Goal: Navigation & Orientation: Find specific page/section

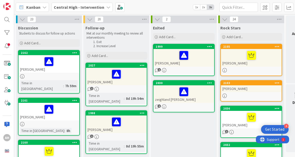
click at [99, 82] on div "[PERSON_NAME]" at bounding box center [116, 77] width 61 height 18
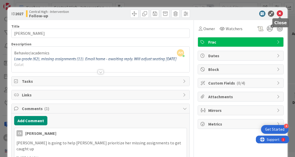
click at [281, 14] on icon at bounding box center [280, 14] width 6 height 6
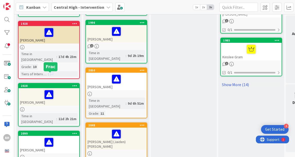
scroll to position [328, 0]
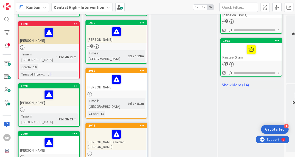
click at [32, 92] on div "Archer Lamance" at bounding box center [49, 97] width 61 height 18
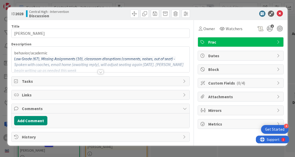
click at [99, 71] on div at bounding box center [101, 72] width 6 height 4
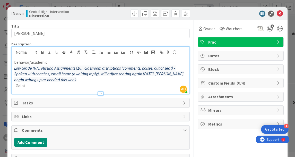
click at [99, 71] on p "Low Grade (67), Missing Assignments (10), classroom disruptions (comments, nois…" at bounding box center [100, 74] width 173 height 18
click at [281, 13] on icon at bounding box center [280, 14] width 6 height 6
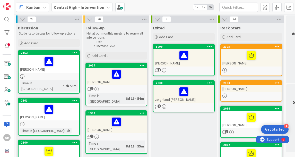
click at [28, 68] on div "Isabella Smith" at bounding box center [49, 64] width 61 height 18
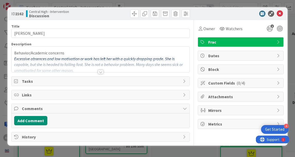
click at [100, 71] on div at bounding box center [101, 72] width 6 height 4
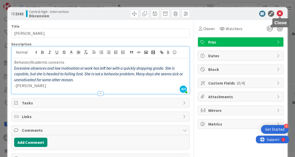
click at [282, 13] on icon at bounding box center [280, 14] width 6 height 6
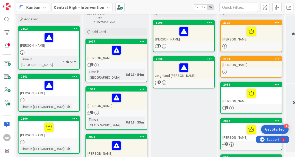
click at [33, 104] on div "Time in Column" at bounding box center [42, 107] width 44 height 6
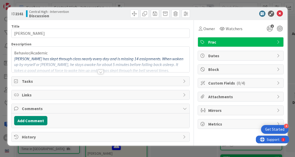
click at [101, 70] on div at bounding box center [101, 72] width 6 height 4
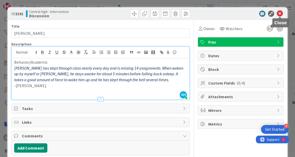
click at [281, 13] on icon at bounding box center [280, 14] width 6 height 6
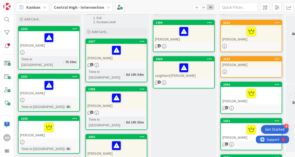
click at [39, 98] on div at bounding box center [49, 100] width 61 height 4
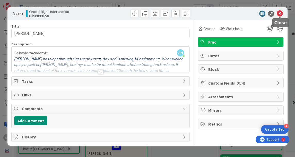
click at [281, 12] on icon at bounding box center [280, 14] width 6 height 6
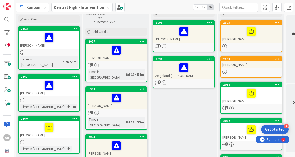
click at [32, 129] on div "Carter Teitjen" at bounding box center [49, 130] width 61 height 18
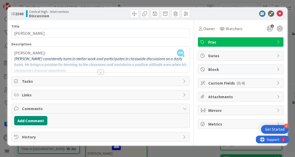
click at [99, 70] on div at bounding box center [101, 72] width 6 height 4
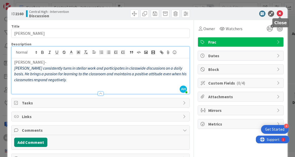
click at [279, 14] on icon at bounding box center [280, 14] width 6 height 6
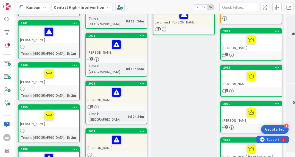
scroll to position [94, 0]
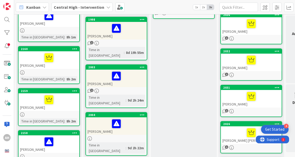
click at [34, 103] on div "Noah Meija Fernandez" at bounding box center [49, 102] width 61 height 18
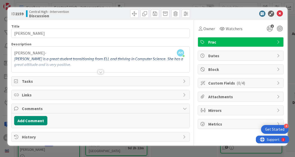
click at [98, 72] on div at bounding box center [101, 72] width 6 height 4
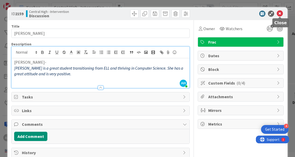
click at [279, 15] on icon at bounding box center [280, 14] width 6 height 6
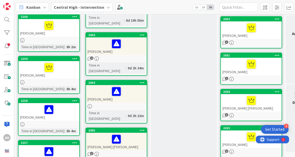
scroll to position [128, 0]
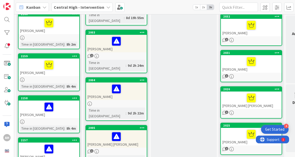
click at [31, 112] on div "Demi Collins" at bounding box center [49, 109] width 61 height 18
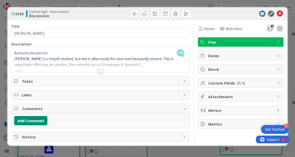
click at [103, 72] on div at bounding box center [101, 72] width 6 height 4
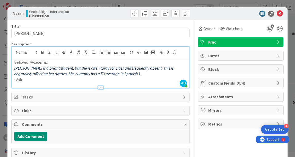
scroll to position [12, 0]
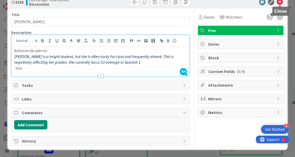
click at [280, 3] on icon at bounding box center [280, 2] width 6 height 6
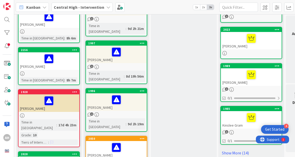
scroll to position [260, 0]
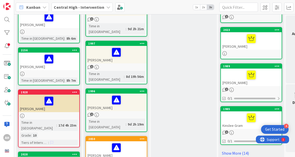
click at [31, 114] on div at bounding box center [49, 116] width 61 height 4
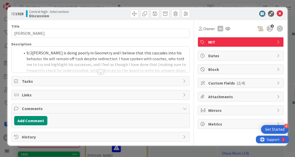
click at [101, 72] on div at bounding box center [101, 72] width 6 height 4
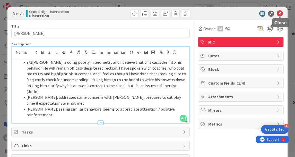
click at [282, 13] on icon at bounding box center [280, 14] width 6 height 6
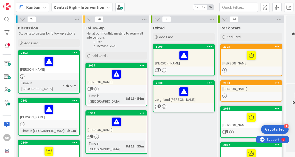
click at [94, 82] on div "Aysha Winton" at bounding box center [116, 77] width 61 height 18
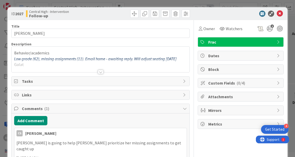
click at [100, 70] on div at bounding box center [101, 72] width 6 height 4
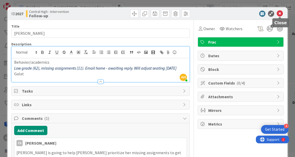
click at [282, 12] on icon at bounding box center [280, 14] width 6 height 6
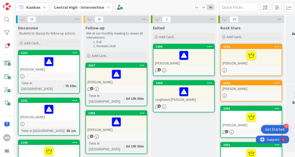
click at [106, 134] on div "1" at bounding box center [116, 136] width 61 height 4
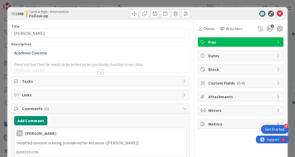
click at [101, 71] on div at bounding box center [101, 72] width 6 height 4
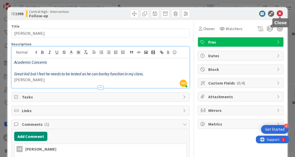
click at [281, 14] on icon at bounding box center [280, 14] width 6 height 6
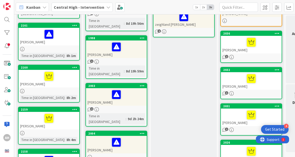
click at [98, 89] on div "Cazya Parker" at bounding box center [116, 97] width 61 height 18
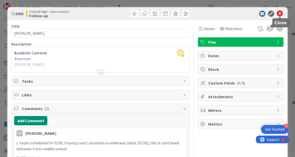
click at [281, 13] on icon at bounding box center [280, 14] width 6 height 6
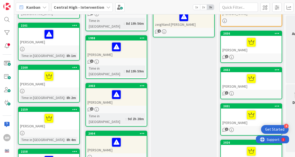
click at [99, 90] on div "Cazya Parker" at bounding box center [116, 97] width 61 height 18
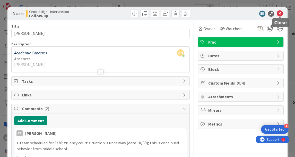
click at [281, 13] on icon at bounding box center [280, 14] width 6 height 6
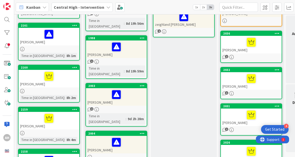
click at [100, 137] on div at bounding box center [117, 142] width 58 height 11
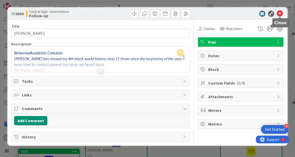
click at [280, 13] on icon at bounding box center [280, 14] width 6 height 6
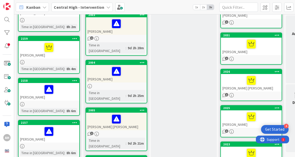
click at [97, 113] on div "Anthony Diego Mateo" at bounding box center [116, 122] width 61 height 18
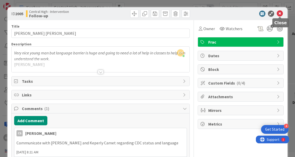
click at [280, 13] on icon at bounding box center [280, 14] width 6 height 6
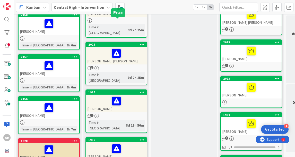
scroll to position [213, 0]
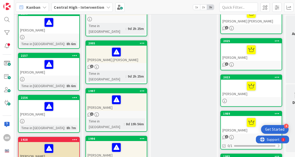
click at [99, 93] on div "Austin Baker" at bounding box center [116, 102] width 61 height 18
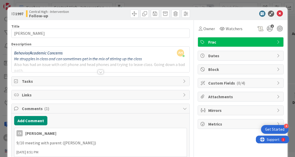
click at [99, 71] on div at bounding box center [101, 72] width 6 height 4
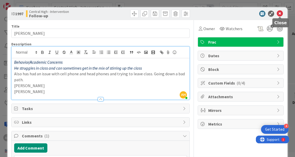
click at [280, 13] on icon at bounding box center [280, 14] width 6 height 6
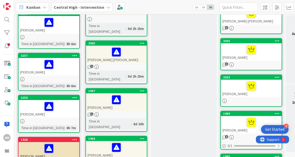
click at [100, 142] on div at bounding box center [117, 147] width 58 height 11
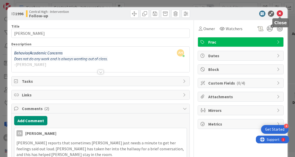
click at [279, 14] on icon at bounding box center [280, 14] width 6 height 6
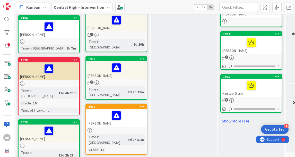
click at [102, 109] on div "Romell Stanford" at bounding box center [116, 118] width 61 height 18
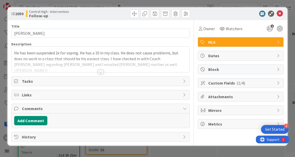
click at [101, 72] on div at bounding box center [101, 72] width 6 height 4
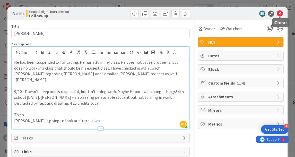
click at [280, 14] on icon at bounding box center [280, 14] width 6 height 6
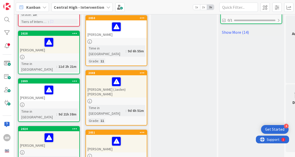
scroll to position [381, 0]
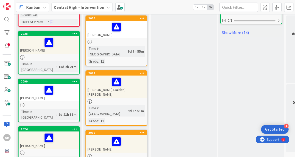
click at [97, 99] on div at bounding box center [116, 101] width 61 height 4
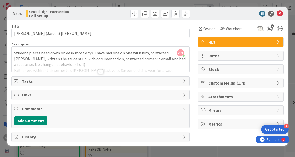
click at [101, 72] on div at bounding box center [101, 72] width 6 height 4
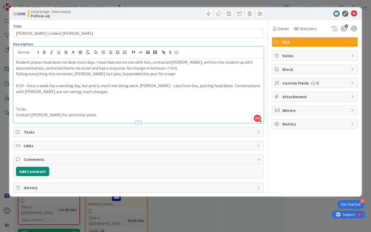
click at [209, 157] on div "ID 2048 Central High - Intervention Follow-up Title 24 / 128 Michael (Jaiden) H…" at bounding box center [185, 116] width 371 height 232
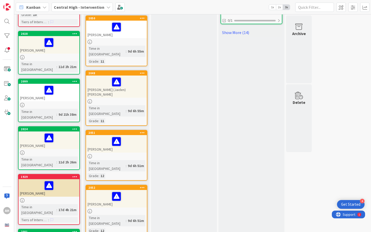
click at [101, 157] on div "Cassen Jackson-Garrison II" at bounding box center [116, 199] width 61 height 18
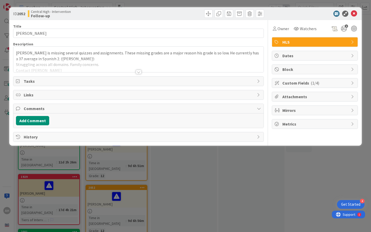
click at [139, 72] on div at bounding box center [139, 72] width 6 height 4
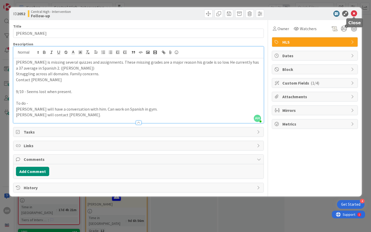
click at [295, 15] on icon at bounding box center [354, 14] width 6 height 6
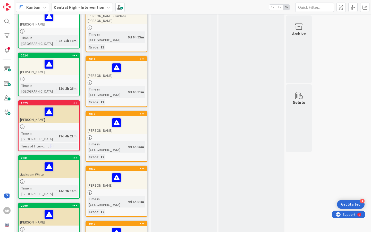
click at [104, 157] on link "2055 Carson Hicks Time in Column : 9d 6h 51m Grade : 12" at bounding box center [117, 191] width 62 height 51
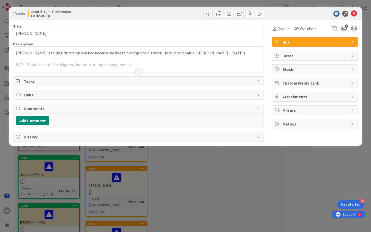
click at [137, 72] on div at bounding box center [139, 72] width 6 height 4
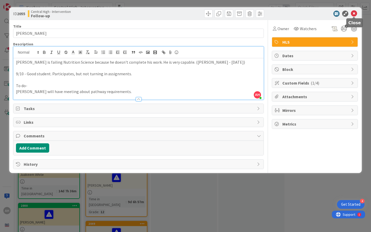
click at [295, 13] on icon at bounding box center [354, 14] width 6 height 6
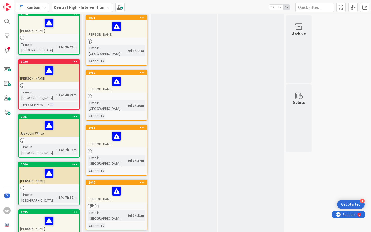
scroll to position [502, 0]
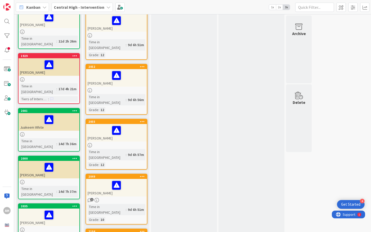
click at [104, 157] on div at bounding box center [117, 185] width 58 height 11
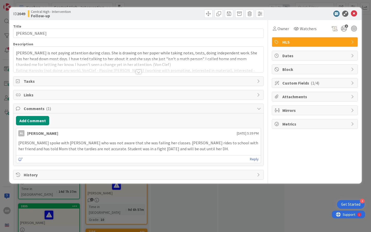
click at [137, 72] on div at bounding box center [139, 72] width 6 height 4
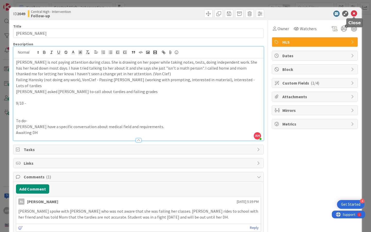
click at [295, 15] on icon at bounding box center [354, 14] width 6 height 6
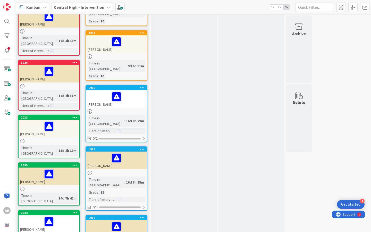
scroll to position [830, 0]
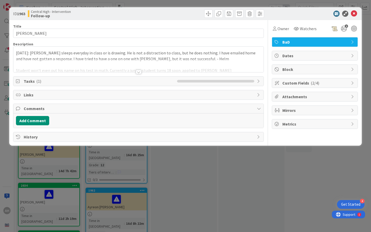
click at [139, 72] on div at bounding box center [139, 72] width 6 height 4
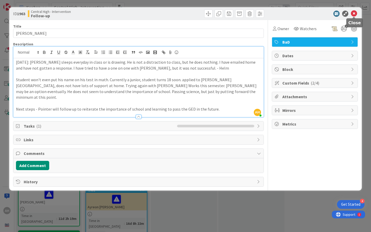
click at [295, 15] on icon at bounding box center [354, 14] width 6 height 6
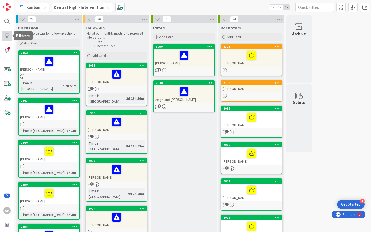
click at [8, 36] on div at bounding box center [7, 36] width 10 height 10
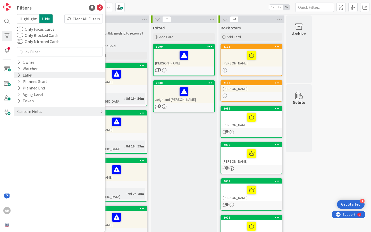
click at [26, 72] on div "Label" at bounding box center [25, 75] width 16 height 6
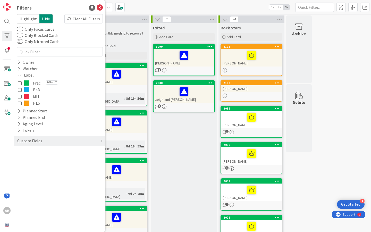
click at [20, 83] on icon at bounding box center [20, 83] width 4 height 4
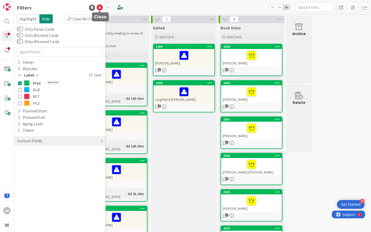
click at [100, 7] on icon at bounding box center [100, 8] width 6 height 6
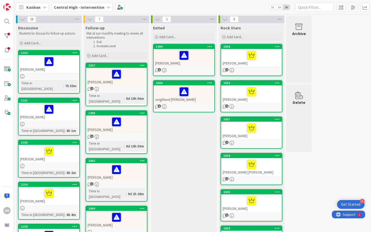
click at [37, 110] on div "Jayden Upshaw" at bounding box center [49, 112] width 61 height 18
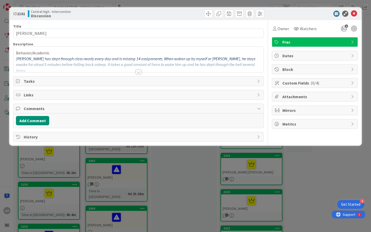
click at [137, 72] on div at bounding box center [139, 72] width 6 height 4
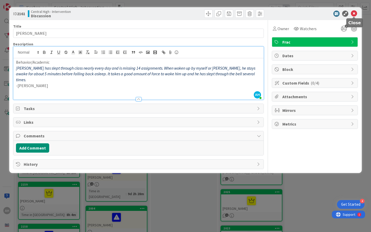
click at [295, 14] on icon at bounding box center [354, 14] width 6 height 6
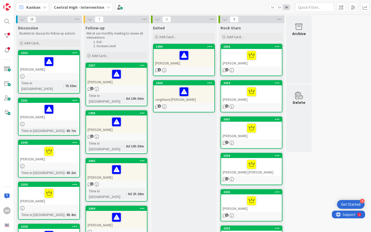
click at [99, 123] on div "Antwone Brown" at bounding box center [116, 124] width 61 height 18
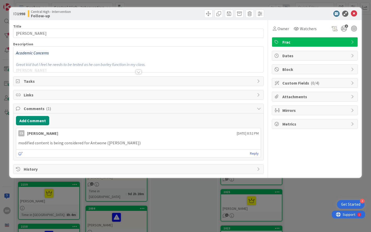
click at [139, 72] on div at bounding box center [139, 72] width 6 height 4
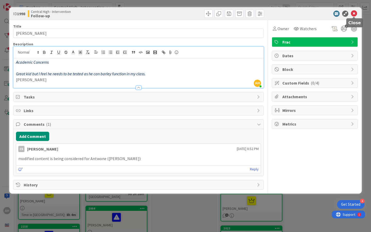
click at [295, 12] on icon at bounding box center [354, 14] width 6 height 6
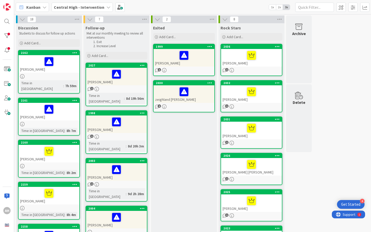
click at [100, 78] on div at bounding box center [117, 74] width 58 height 11
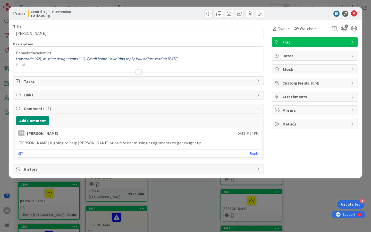
click at [140, 72] on div at bounding box center [139, 72] width 6 height 4
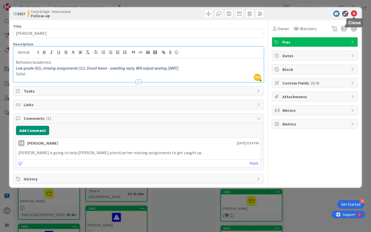
click at [295, 13] on icon at bounding box center [354, 14] width 6 height 6
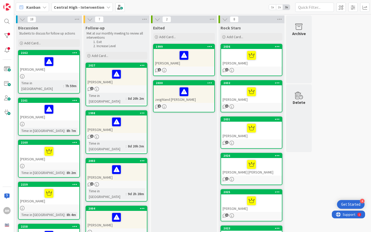
click at [107, 118] on div at bounding box center [117, 121] width 58 height 11
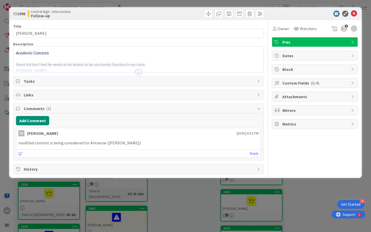
click at [136, 71] on div at bounding box center [139, 72] width 6 height 4
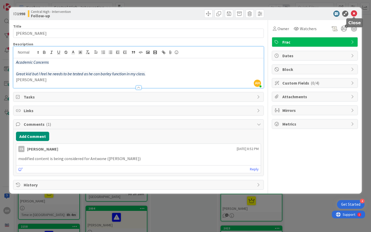
click at [295, 12] on icon at bounding box center [354, 14] width 6 height 6
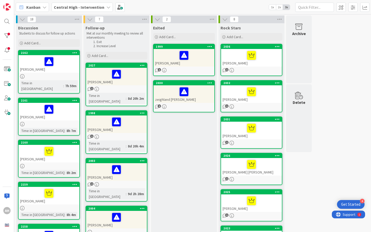
click at [95, 157] on div at bounding box center [117, 169] width 58 height 11
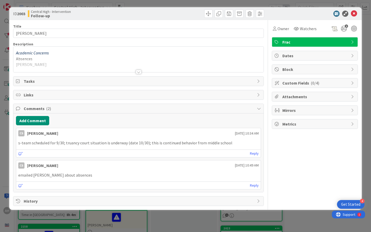
click at [138, 71] on div at bounding box center [139, 72] width 6 height 4
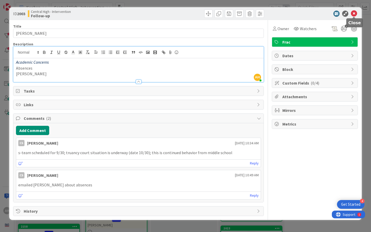
click at [295, 12] on icon at bounding box center [354, 14] width 6 height 6
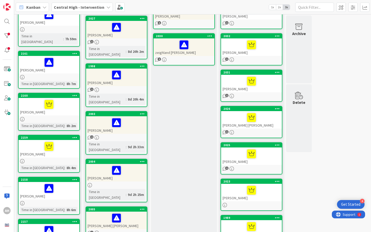
scroll to position [47, 0]
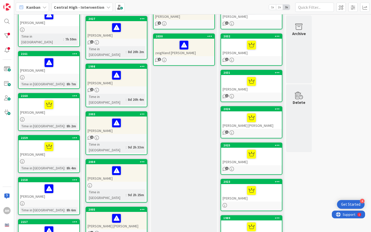
click at [101, 157] on div "Shavon Creswell" at bounding box center [116, 173] width 61 height 18
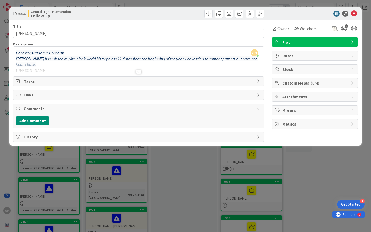
click at [141, 71] on div at bounding box center [139, 72] width 6 height 4
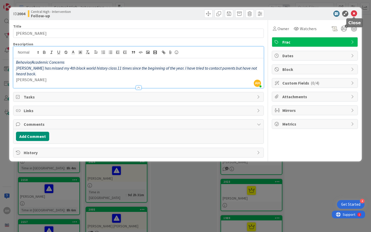
click at [295, 14] on icon at bounding box center [354, 14] width 6 height 6
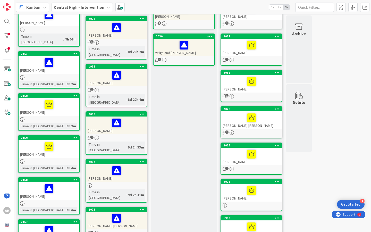
click at [97, 157] on div at bounding box center [117, 218] width 58 height 11
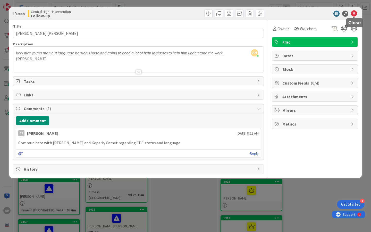
click at [295, 11] on icon at bounding box center [354, 14] width 6 height 6
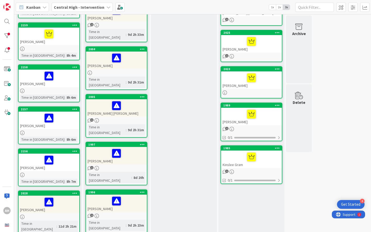
scroll to position [159, 0]
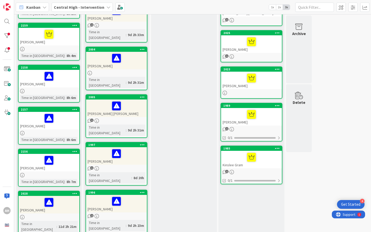
click at [101, 100] on div at bounding box center [117, 105] width 58 height 11
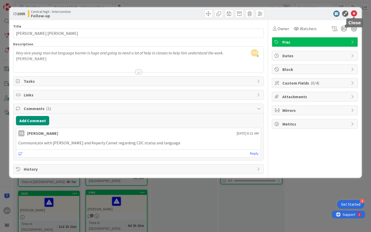
click at [295, 12] on icon at bounding box center [354, 14] width 6 height 6
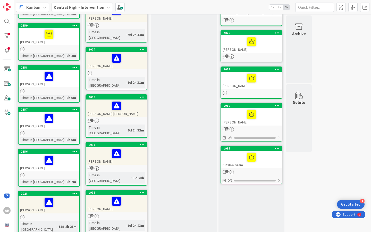
click at [99, 147] on div "Austin Baker" at bounding box center [116, 156] width 61 height 18
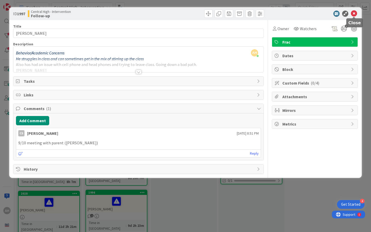
click at [295, 11] on icon at bounding box center [354, 14] width 6 height 6
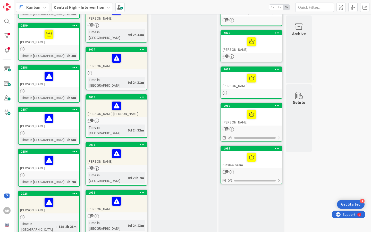
click at [98, 157] on div at bounding box center [117, 201] width 58 height 11
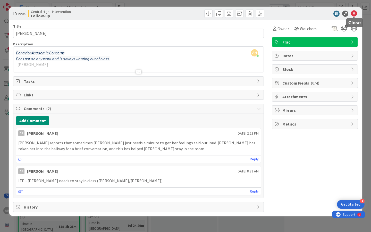
click at [295, 11] on icon at bounding box center [354, 14] width 6 height 6
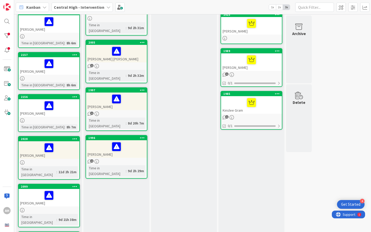
scroll to position [215, 0]
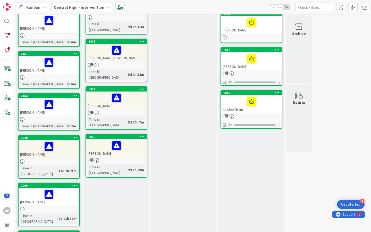
click at [38, 149] on div "Archer Lamance" at bounding box center [49, 149] width 61 height 18
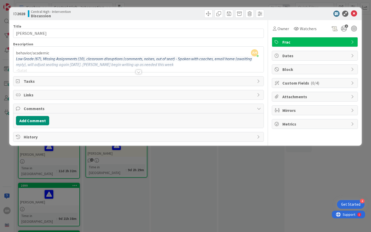
click at [138, 71] on div at bounding box center [139, 72] width 6 height 4
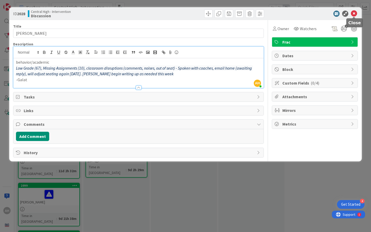
click at [295, 12] on icon at bounding box center [354, 14] width 6 height 6
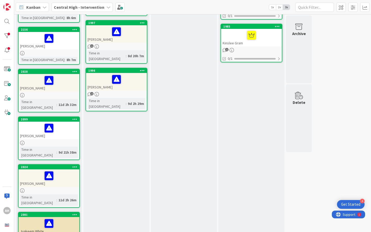
scroll to position [283, 0]
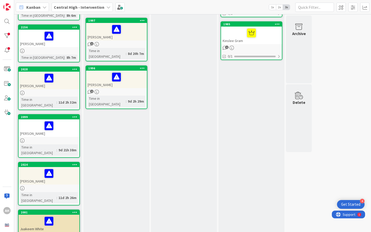
click at [36, 125] on div "Ashtin Osborne" at bounding box center [49, 128] width 61 height 18
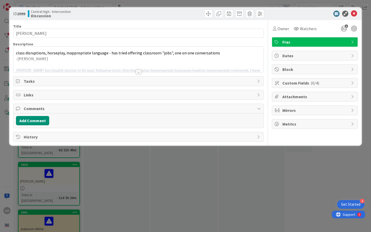
click at [136, 71] on div at bounding box center [139, 72] width 6 height 4
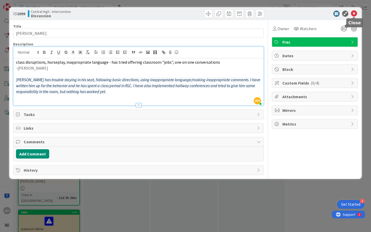
click at [295, 13] on icon at bounding box center [354, 14] width 6 height 6
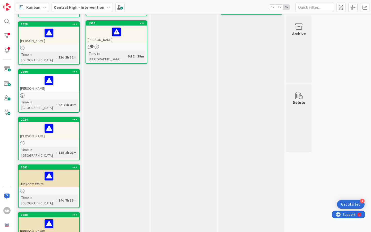
click at [26, 157] on div "Juakeem White" at bounding box center [49, 178] width 61 height 18
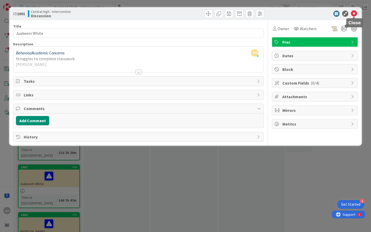
click at [295, 13] on icon at bounding box center [354, 14] width 6 height 6
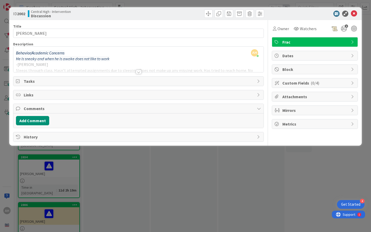
click at [139, 73] on div at bounding box center [139, 72] width 6 height 4
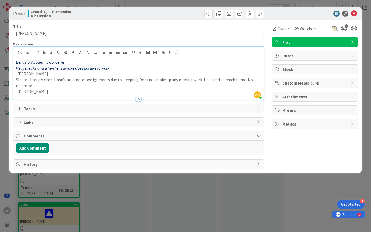
click at [147, 157] on div "ID 2002 Central High - Intervention Discussion Title 16 / 128 Xavier Williams D…" at bounding box center [185, 116] width 371 height 232
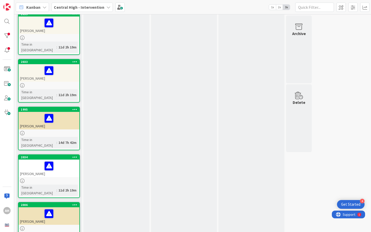
click at [43, 157] on div "William Glenn" at bounding box center [49, 216] width 61 height 18
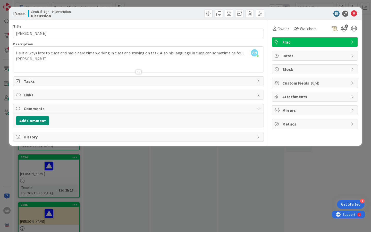
click at [129, 157] on div "ID 2006 Central High - Intervention Discussion Title 13 / 128 William Glenn Des…" at bounding box center [185, 116] width 371 height 232
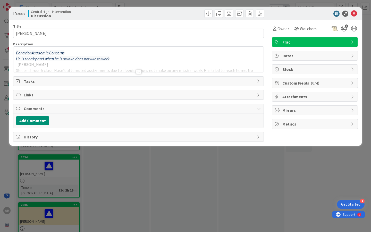
click at [138, 73] on div at bounding box center [139, 72] width 6 height 4
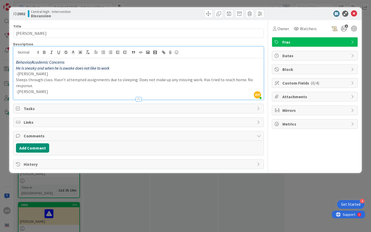
click at [144, 157] on div "ID 2002 Central High - Intervention Discussion Title 16 / 128 Xavier Williams D…" at bounding box center [185, 116] width 371 height 232
